Goal: Transaction & Acquisition: Purchase product/service

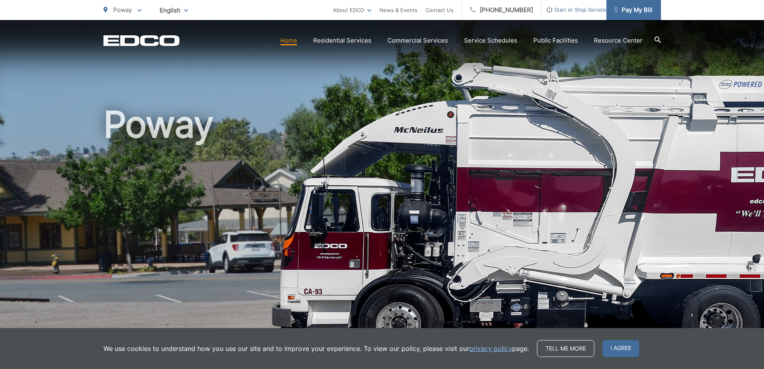
click at [640, 6] on span "Pay My Bill" at bounding box center [634, 10] width 38 height 10
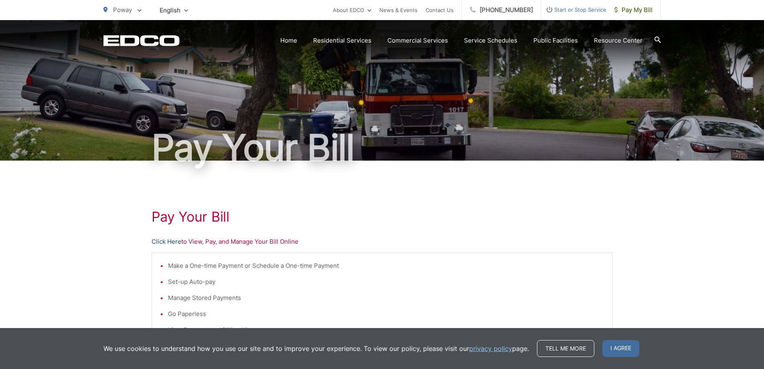
click at [169, 240] on link "Click Here" at bounding box center [167, 242] width 30 height 10
click at [636, 8] on span "Pay My Bill" at bounding box center [634, 10] width 38 height 10
click at [170, 243] on link "Click Here" at bounding box center [167, 242] width 30 height 10
